Goal: Task Accomplishment & Management: Manage account settings

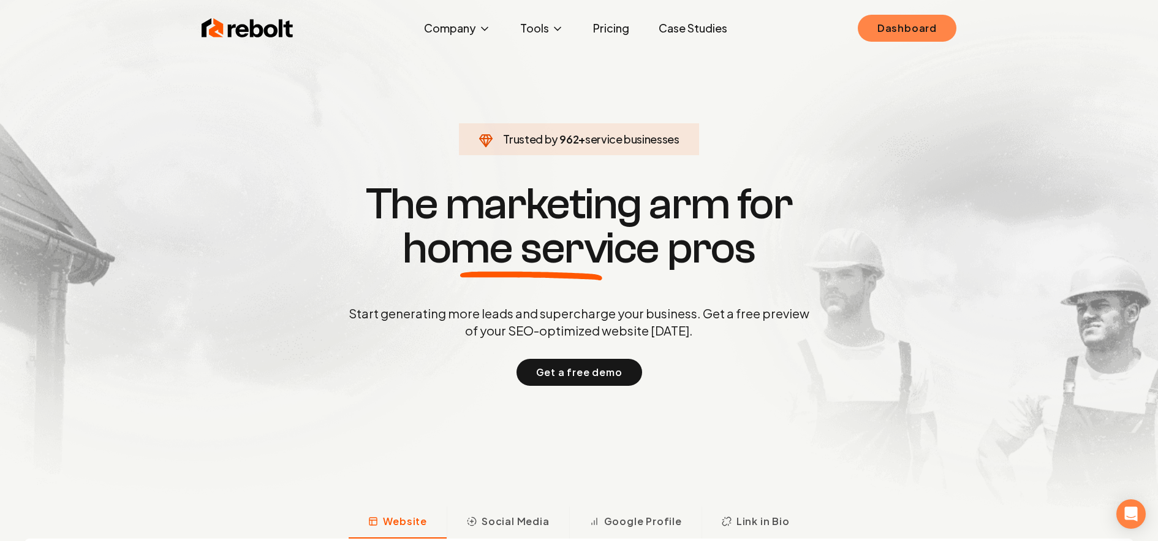
click at [909, 28] on link "Dashboard" at bounding box center [907, 28] width 99 height 27
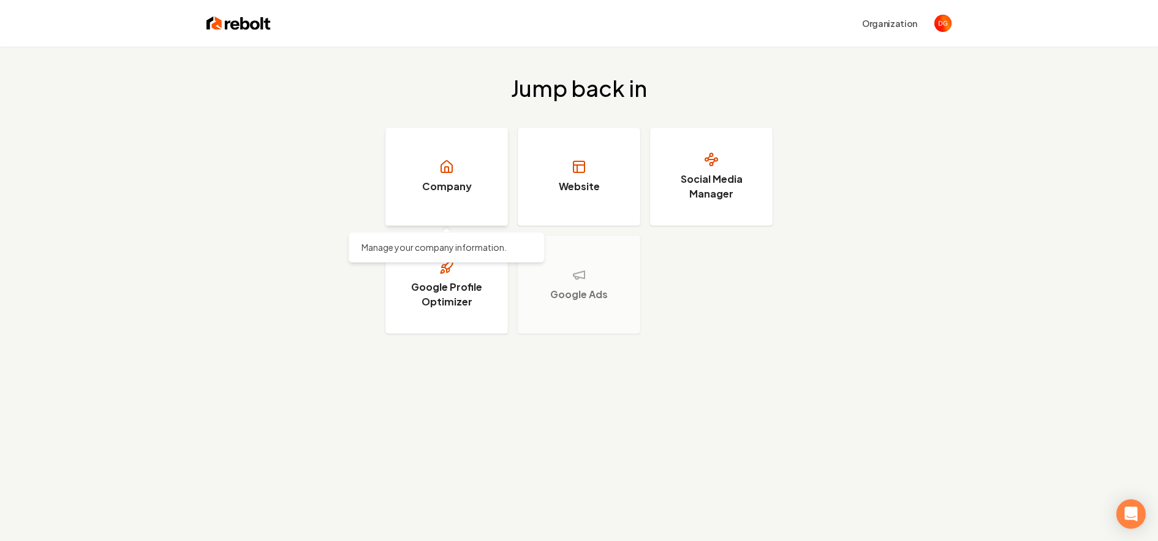
click at [422, 188] on link "Company" at bounding box center [447, 176] width 123 height 98
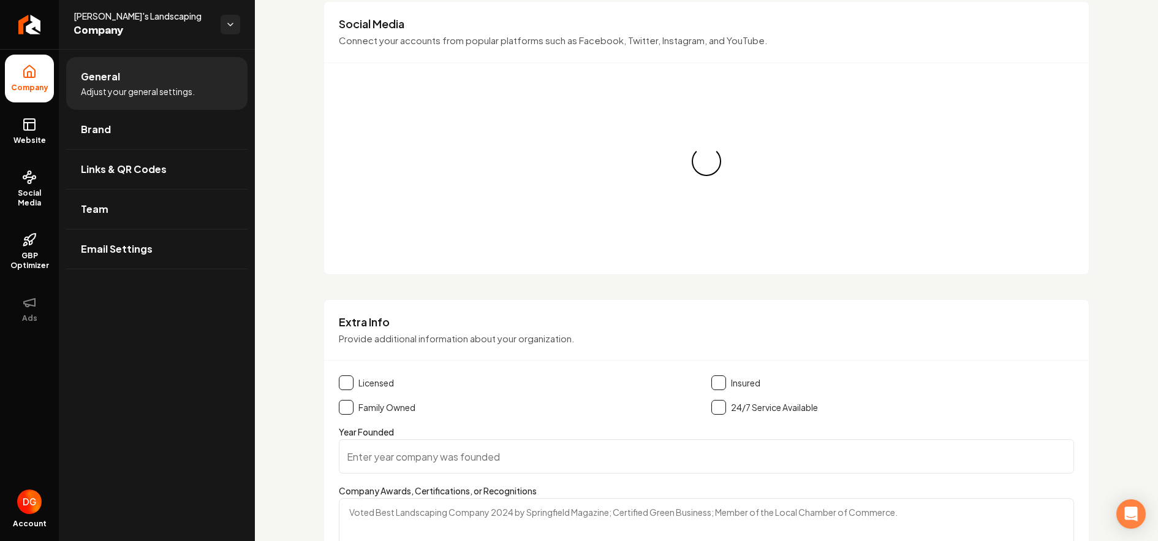
scroll to position [1111, 0]
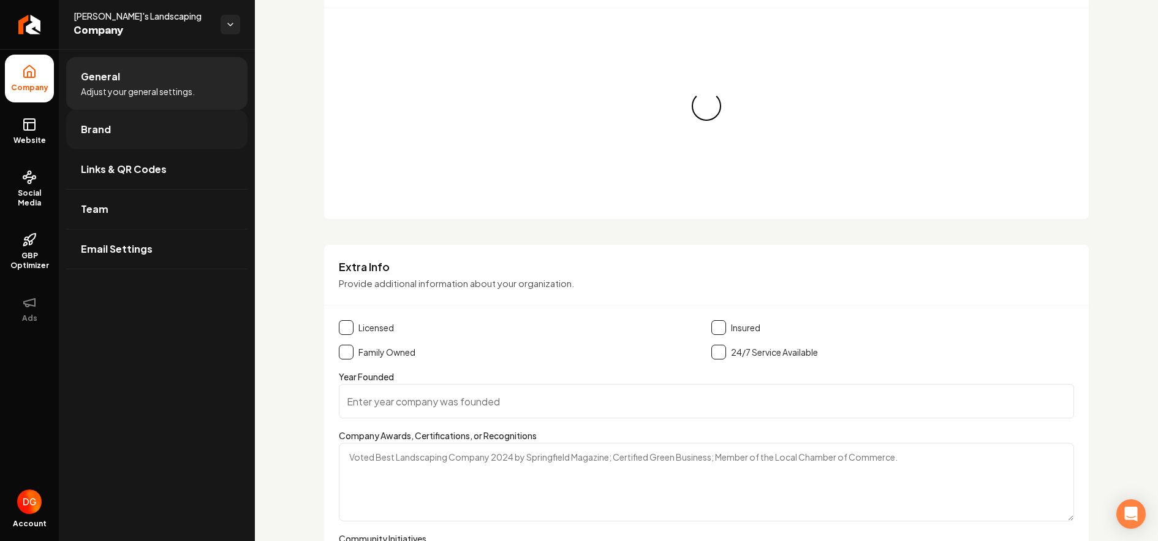
click at [124, 134] on link "Brand" at bounding box center [156, 129] width 181 height 39
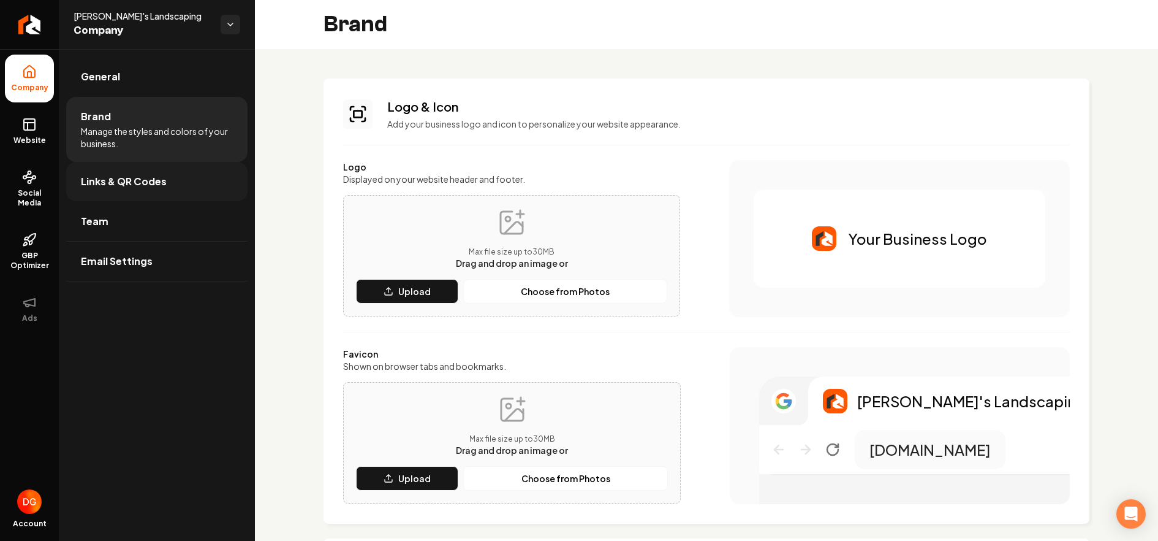
click at [123, 172] on link "Links & QR Codes" at bounding box center [156, 181] width 181 height 39
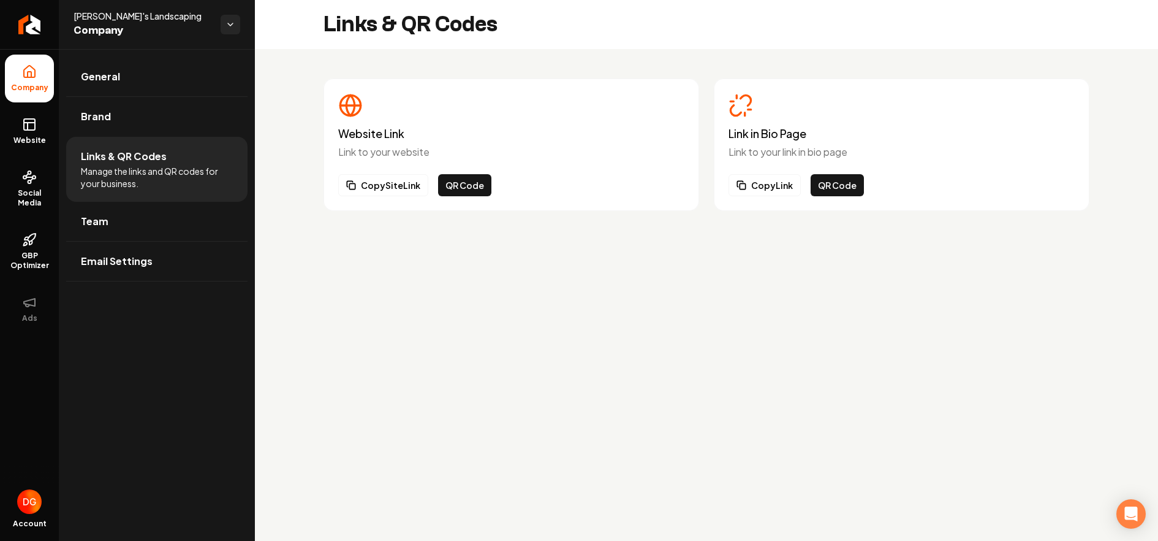
click at [107, 55] on ul "General Brand Links & QR Codes Manage the links and QR codes for your business.…" at bounding box center [157, 169] width 196 height 240
click at [109, 67] on link "General" at bounding box center [156, 76] width 181 height 39
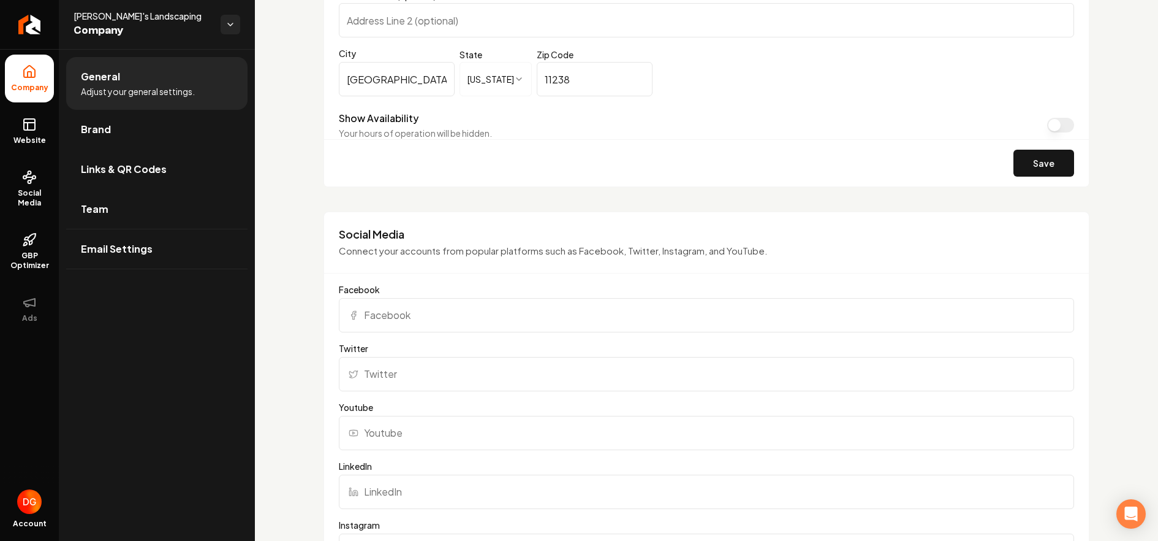
scroll to position [1531, 0]
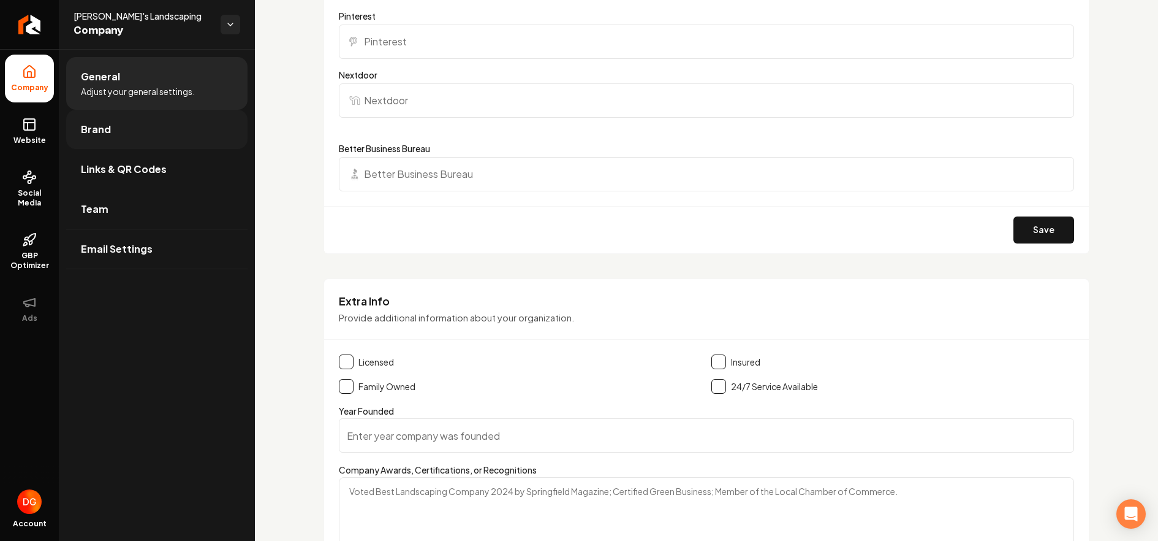
click at [113, 128] on link "Brand" at bounding box center [156, 129] width 181 height 39
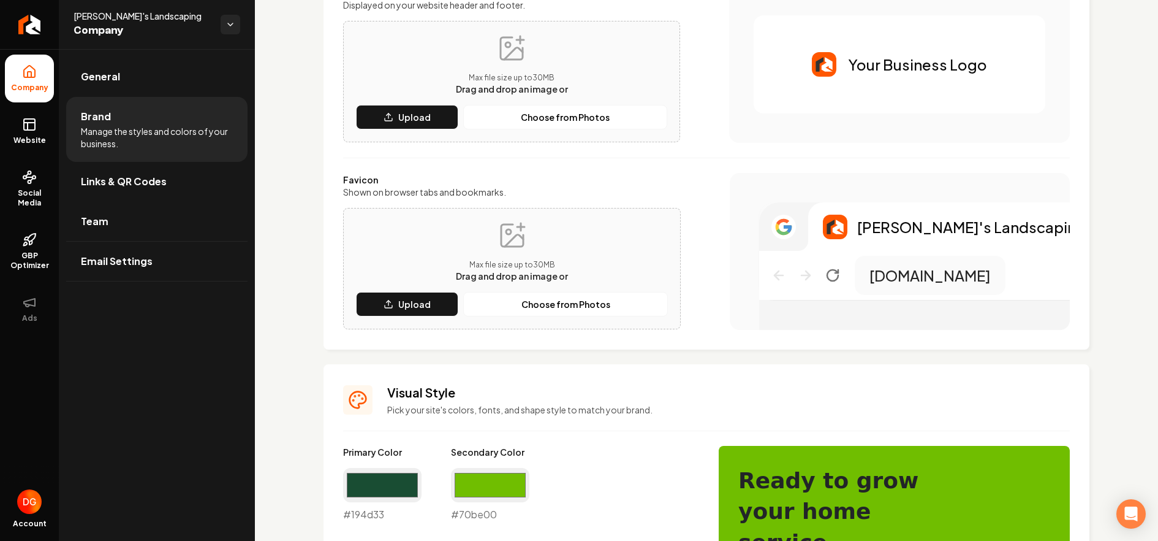
scroll to position [162, 0]
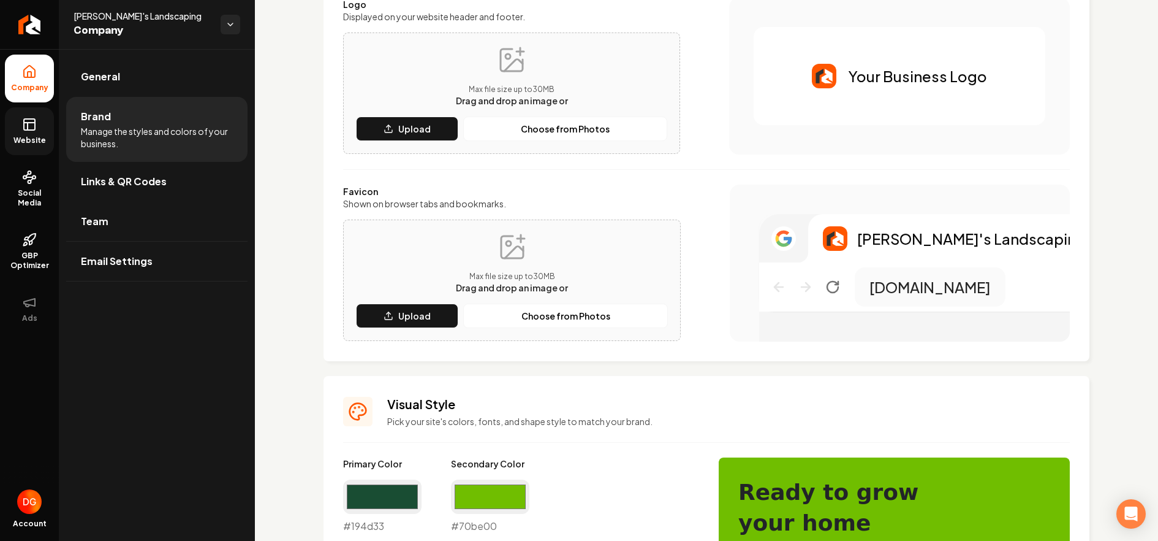
click at [31, 130] on rect at bounding box center [29, 124] width 11 height 11
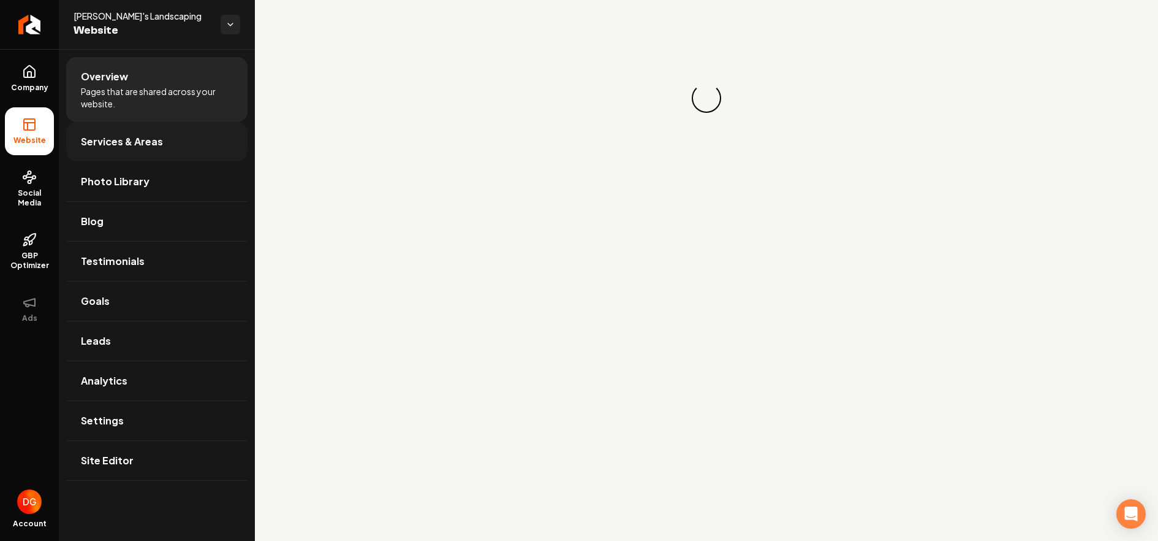
click at [145, 154] on link "Services & Areas" at bounding box center [156, 141] width 181 height 39
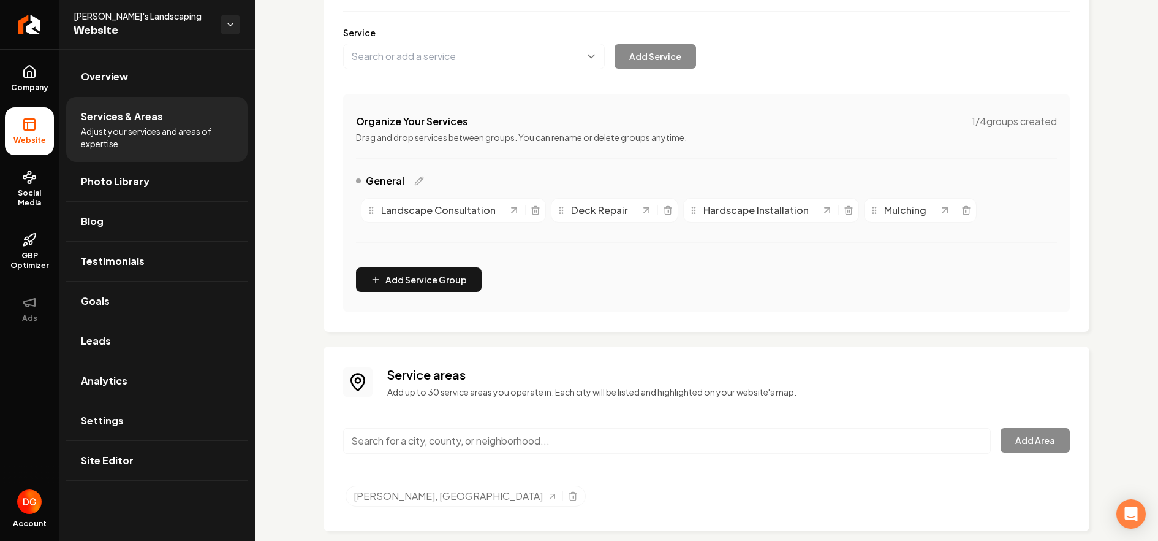
scroll to position [163, 0]
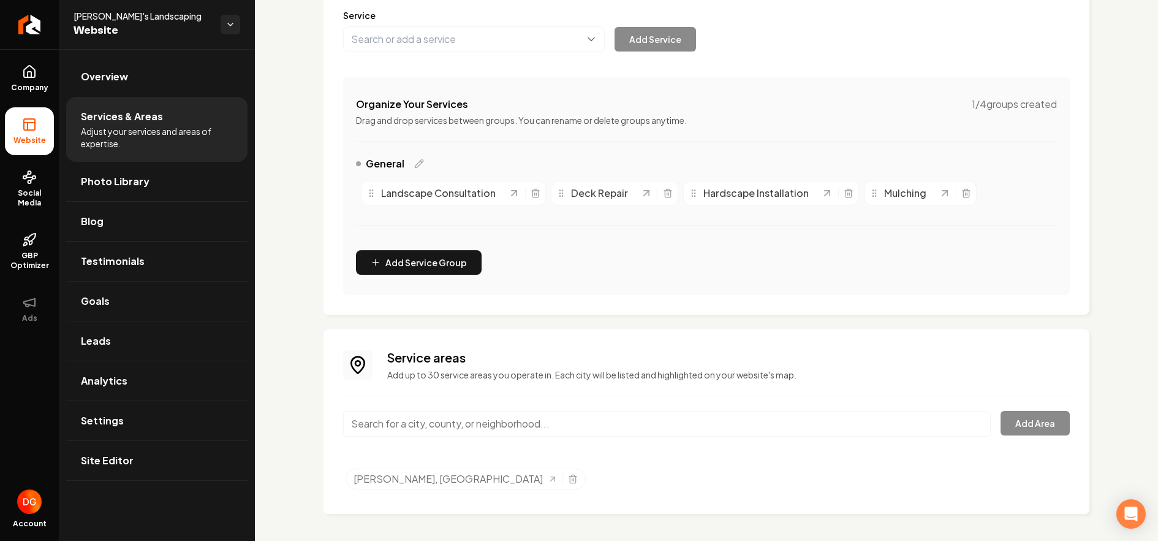
click at [401, 428] on input "Main content area" at bounding box center [667, 424] width 648 height 26
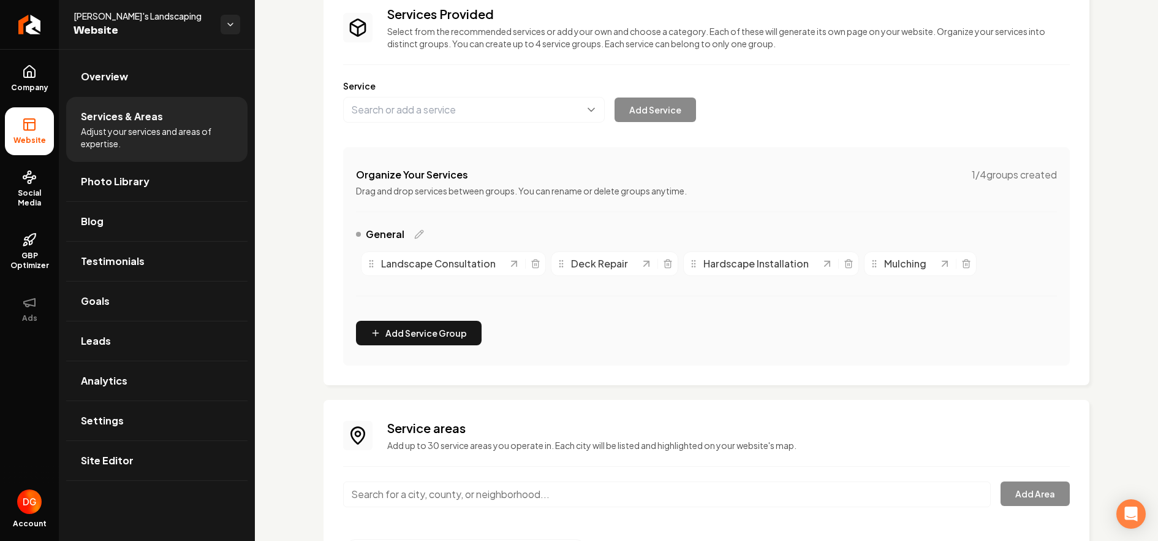
scroll to position [90, 0]
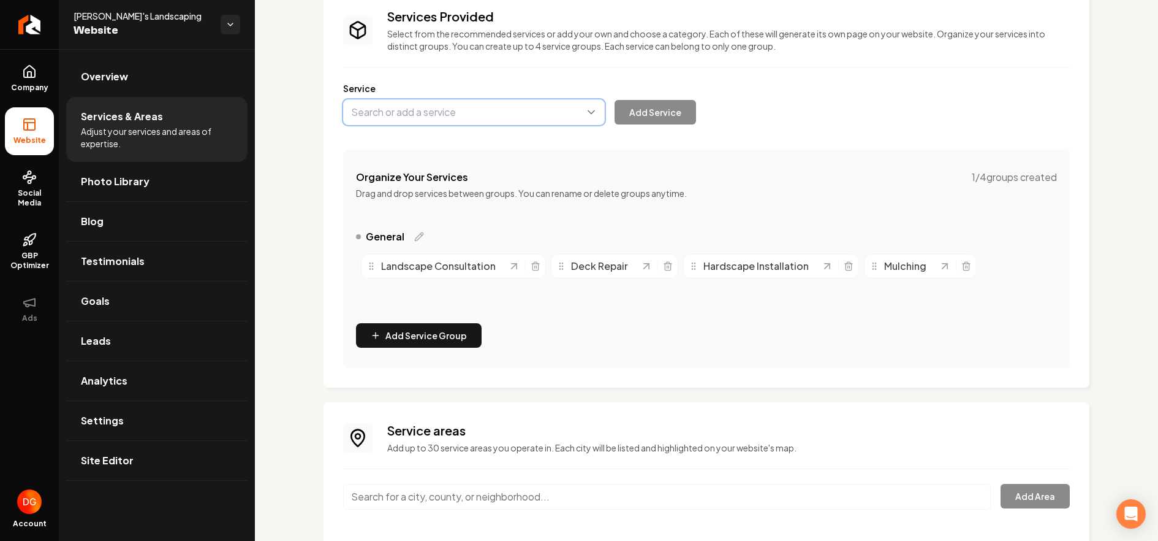
click at [420, 118] on button "Main content area" at bounding box center [474, 112] width 262 height 26
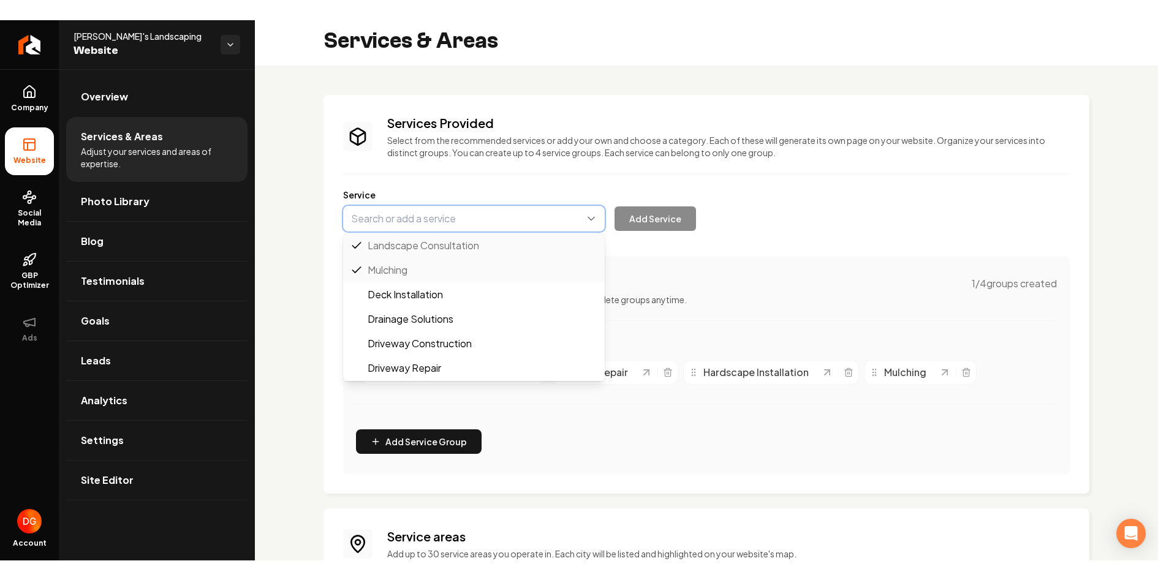
scroll to position [0, 0]
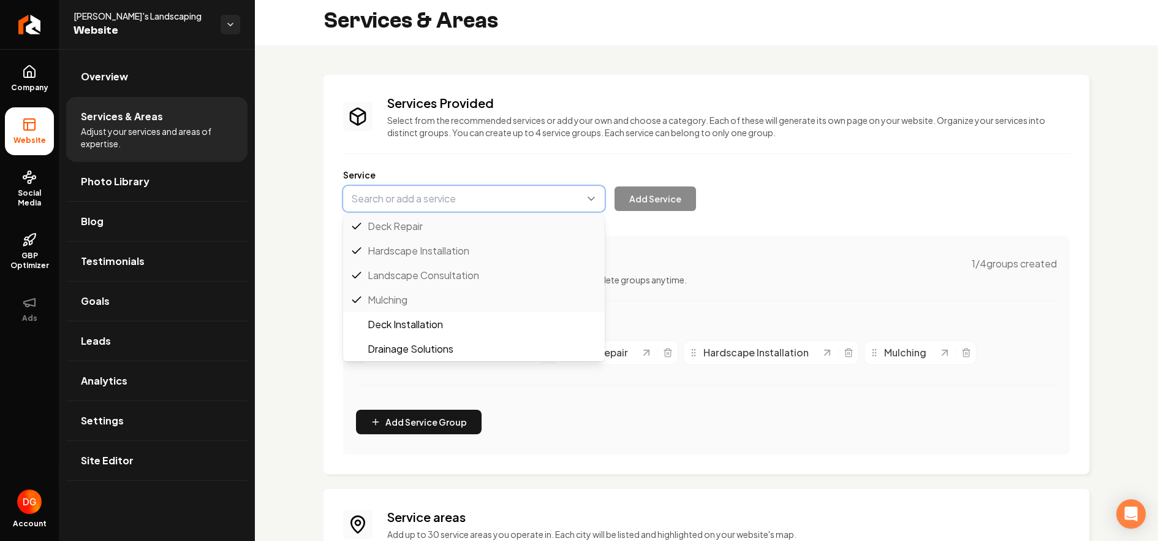
type input "Deck Installation"
